Goal: Transaction & Acquisition: Book appointment/travel/reservation

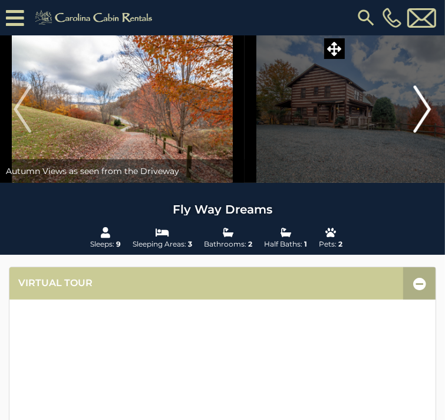
click at [414, 133] on img "Next" at bounding box center [423, 108] width 18 height 47
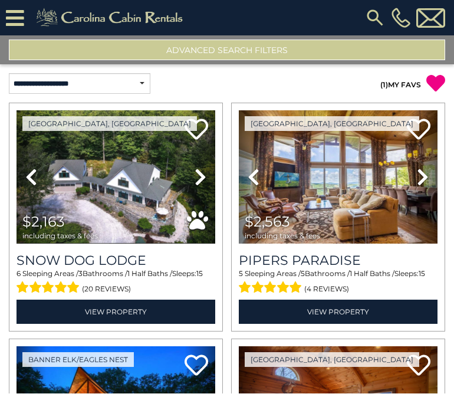
select select "*********"
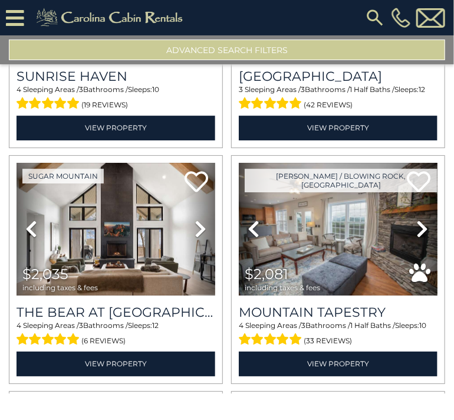
scroll to position [2091, 0]
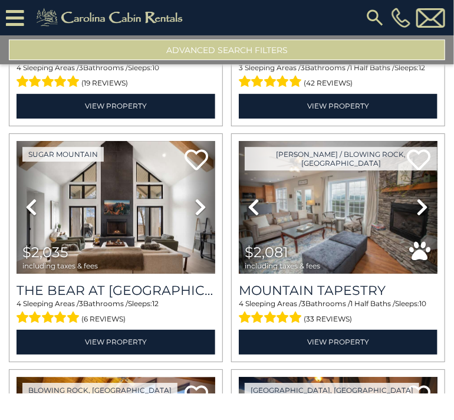
drag, startPoint x: 446, startPoint y: 259, endPoint x: 447, endPoint y: 266, distance: 6.6
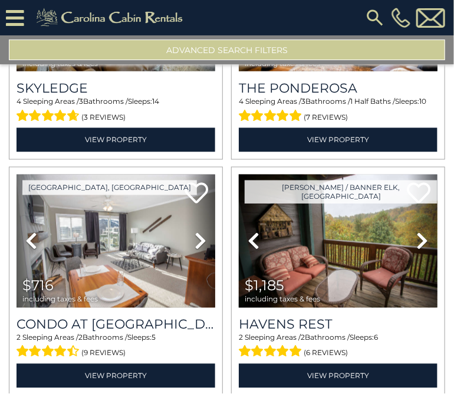
scroll to position [2763, 0]
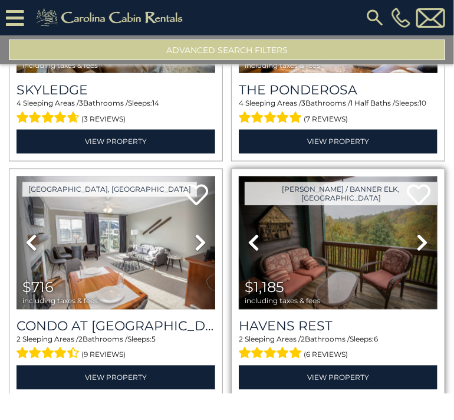
click at [295, 233] on img at bounding box center [338, 242] width 199 height 133
